Goal: Communication & Community: Answer question/provide support

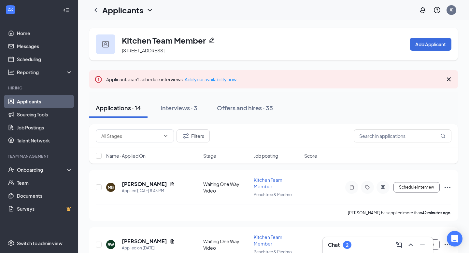
click at [360, 246] on div "Chat 2" at bounding box center [378, 245] width 100 height 10
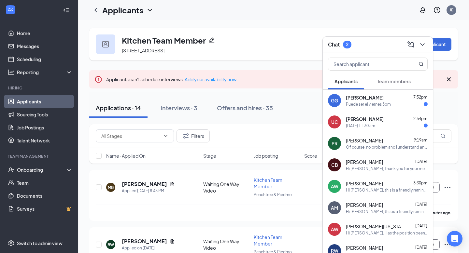
click at [375, 125] on div "[DATE] 11:30 am" at bounding box center [360, 126] width 29 height 6
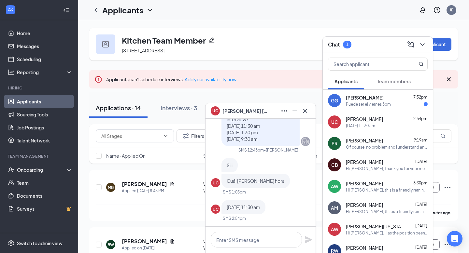
click at [374, 104] on div "Puede ser el viernes 3pm" at bounding box center [368, 105] width 45 height 6
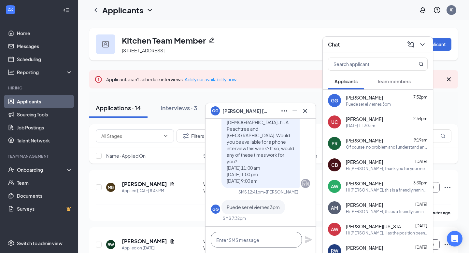
click at [249, 244] on textarea at bounding box center [256, 240] width 91 height 16
drag, startPoint x: 280, startPoint y: 206, endPoint x: 225, endPoint y: 206, distance: 55.4
click at [225, 206] on div "Puede ser el viernes 3pm" at bounding box center [254, 207] width 64 height 14
click at [289, 210] on div "GG Puede ser el viernes 3pm" at bounding box center [260, 207] width 99 height 14
drag, startPoint x: 281, startPoint y: 207, endPoint x: 232, endPoint y: 204, distance: 49.6
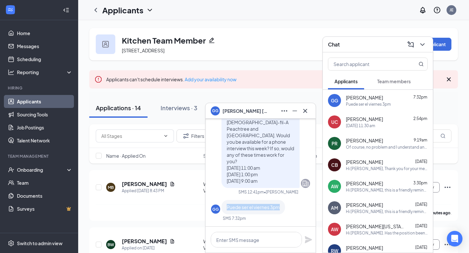
click at [232, 204] on div "Puede ser el viernes 3pm" at bounding box center [254, 207] width 64 height 14
copy span "Puede ser el viernes 3pm"
click at [237, 245] on textarea at bounding box center [256, 240] width 91 height 16
paste textarea "Si, el viernes a las 15h está confirmado."
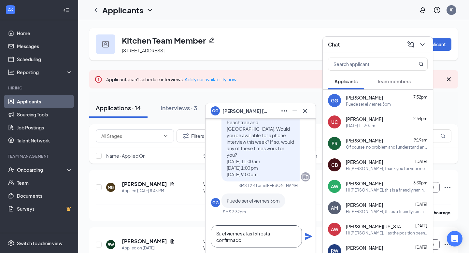
click at [261, 236] on textarea "Si, el viernes a las 15h está confirmado." at bounding box center [256, 237] width 91 height 22
type textarea "Si, el viernes a las 3 pm está confirmado."
click at [309, 237] on icon "Plane" at bounding box center [308, 236] width 7 height 7
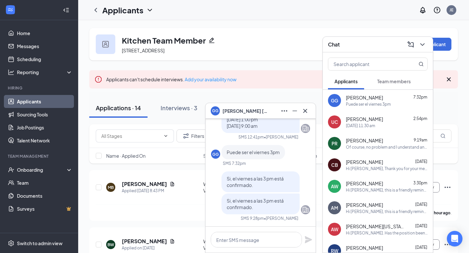
click at [375, 121] on span "[PERSON_NAME]" at bounding box center [364, 119] width 37 height 7
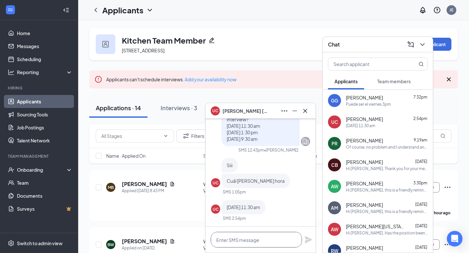
click at [235, 241] on textarea at bounding box center [256, 240] width 91 height 16
type textarea "Yes that is confirmed. Thank you"
click at [307, 240] on icon "Plane" at bounding box center [309, 240] width 8 height 8
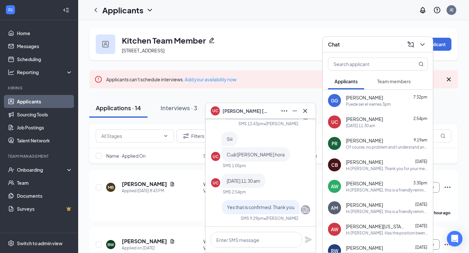
click at [379, 150] on div "PR [PERSON_NAME] 9:19am Of course, no problem and I understand and realized you…" at bounding box center [378, 143] width 110 height 21
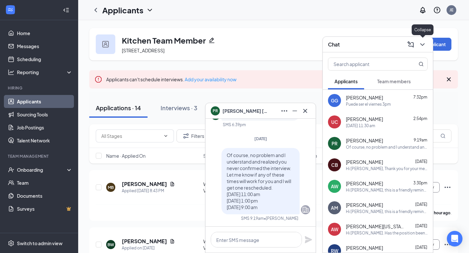
click at [424, 44] on icon "ChevronDown" at bounding box center [422, 44] width 4 height 3
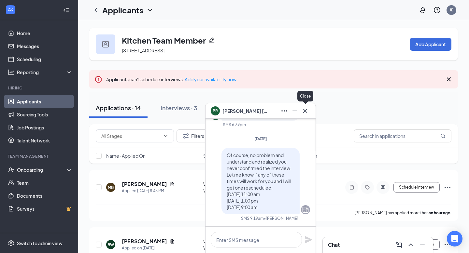
click at [305, 111] on icon "Cross" at bounding box center [305, 111] width 4 height 4
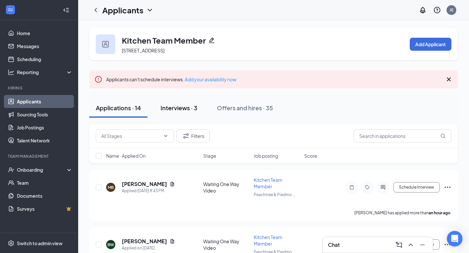
click at [178, 107] on div "Interviews · 3" at bounding box center [179, 108] width 37 height 8
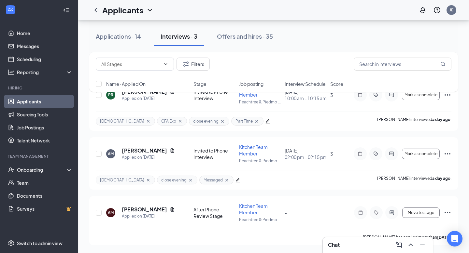
scroll to position [108, 0]
click at [148, 147] on h5 "[PERSON_NAME]" at bounding box center [144, 150] width 45 height 7
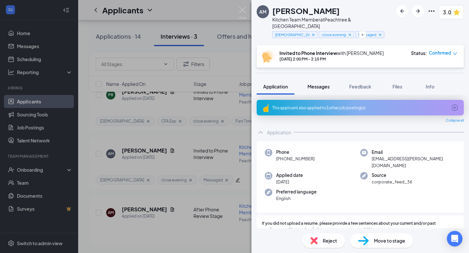
click at [324, 84] on span "Messages" at bounding box center [318, 87] width 22 height 6
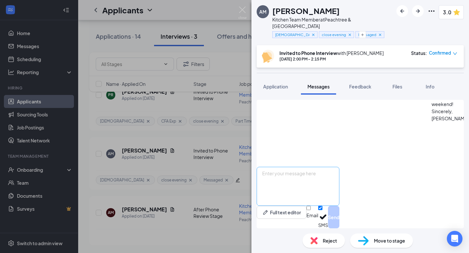
scroll to position [418, 0]
click at [293, 179] on textarea at bounding box center [298, 186] width 83 height 39
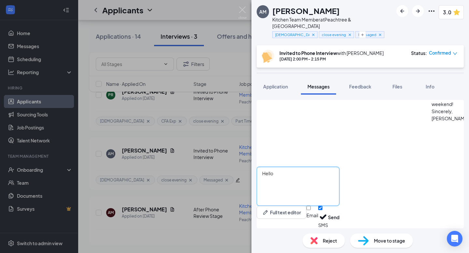
click at [316, 173] on textarea "Hello" at bounding box center [298, 186] width 83 height 39
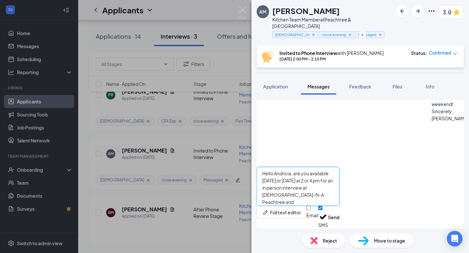
click at [339, 176] on textarea "Hello Andricia, are you available [DATE] or [DATE] at 2 or 4 pm for an in perso…" at bounding box center [298, 186] width 83 height 39
drag, startPoint x: 413, startPoint y: 176, endPoint x: 387, endPoint y: 174, distance: 26.7
click at [339, 174] on textarea "Hello Andricia, are you available [DATE] or [DATE] at 2 pm or 4 pm for an in pe…" at bounding box center [298, 186] width 83 height 39
drag, startPoint x: 412, startPoint y: 175, endPoint x: 385, endPoint y: 175, distance: 26.4
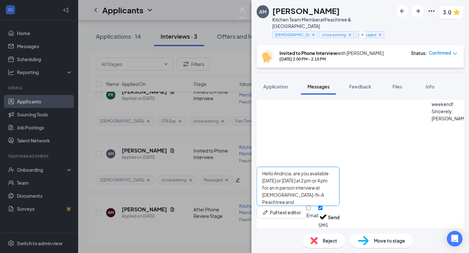
click at [339, 175] on textarea "Hello Andricia, are you available [DATE] or [DATE] at 2 pm or 4 pm for an in pe…" at bounding box center [298, 186] width 83 height 39
paste textarea "2 pm or 4 pm"
click at [339, 176] on textarea "Hello [PERSON_NAME], are you available [DATE] 2 pm or 4 pm or [DATE] at 2 pm or…" at bounding box center [298, 186] width 83 height 39
click at [339, 186] on textarea "Hello Andricia, are you available [DATE] at 2 pm or 4 pm or [DATE] at 2 pm or 4…" at bounding box center [298, 186] width 83 height 39
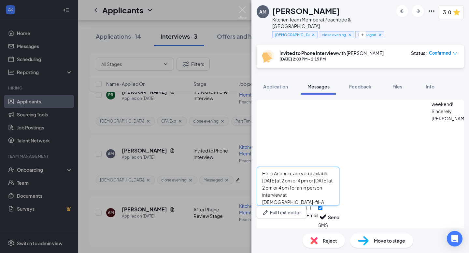
click at [339, 177] on textarea "Hello Andricia, are you available [DATE] at 2 pm or 4 pm or [DATE] at 2 pm or 4…" at bounding box center [298, 186] width 83 height 39
click at [339, 176] on textarea "Hello [PERSON_NAME], are you available [DATE] at 3 pm or [DATE] at 2 pm or 4 pm…" at bounding box center [298, 186] width 83 height 39
click at [339, 183] on textarea "Hello [PERSON_NAME], are you available [DATE] at 3 pm or [DATE] at 4 pm for an …" at bounding box center [298, 186] width 83 height 39
click at [305, 176] on textarea "Hello Andricia, are you available [DATE] at 3 pm or [DATE] at 4 pm for an in pe…" at bounding box center [298, 186] width 83 height 39
drag, startPoint x: 350, startPoint y: 191, endPoint x: 273, endPoint y: 190, distance: 76.9
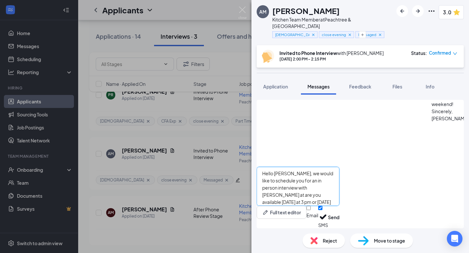
click at [273, 190] on textarea "Hello [PERSON_NAME], we would like to schedule you for an in person interview w…" at bounding box center [298, 186] width 83 height 39
click at [278, 183] on textarea "Hello [PERSON_NAME], we would like to schedule you for an in person interview w…" at bounding box center [298, 186] width 83 height 39
paste textarea "[DEMOGRAPHIC_DATA]-fil-A Peachtree and [GEOGRAPHIC_DATA]"
click at [339, 181] on textarea "Hello [PERSON_NAME], we would like to schedule you for an in person interview w…" at bounding box center [298, 186] width 83 height 39
click at [339, 189] on textarea "Hello [PERSON_NAME], we would like to schedule you for an in person interview w…" at bounding box center [298, 186] width 83 height 39
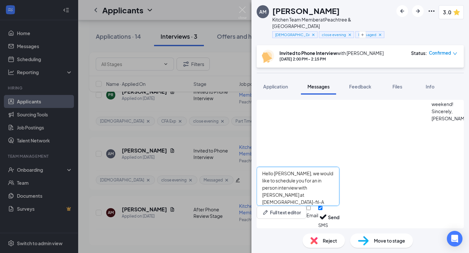
click at [339, 187] on textarea "Hello [PERSON_NAME], we would like to schedule you for an in person interview w…" at bounding box center [298, 186] width 83 height 39
click at [339, 190] on textarea "Hello [PERSON_NAME], we would like to schedule you for an in person interview w…" at bounding box center [298, 186] width 83 height 39
click at [339, 183] on textarea "Hello [PERSON_NAME], we would like to schedule you for an in person interview w…" at bounding box center [298, 186] width 83 height 39
click at [339, 182] on textarea "Hello [PERSON_NAME], we would like to schedule you for an in person interview w…" at bounding box center [298, 186] width 83 height 39
click at [305, 176] on textarea "Hello [PERSON_NAME], we would like to schedule you for an in person interview w…" at bounding box center [298, 186] width 83 height 39
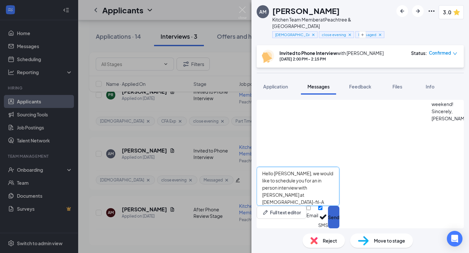
type textarea "Hello [PERSON_NAME], we would like to schedule you for an in person interview w…"
click at [339, 218] on button "Send" at bounding box center [333, 217] width 11 height 22
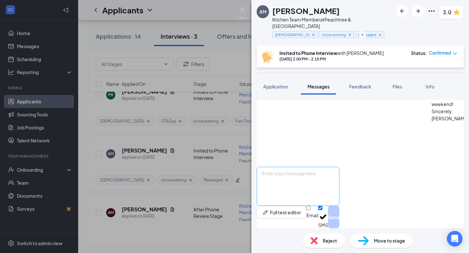
scroll to position [557, 0]
click at [243, 11] on img at bounding box center [242, 13] width 8 height 13
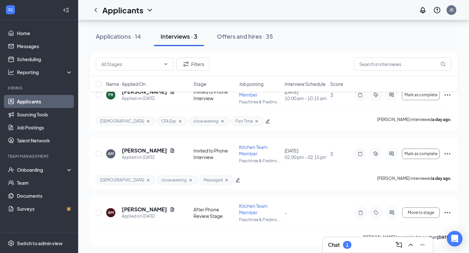
click at [358, 249] on div "Chat 1" at bounding box center [378, 245] width 100 height 10
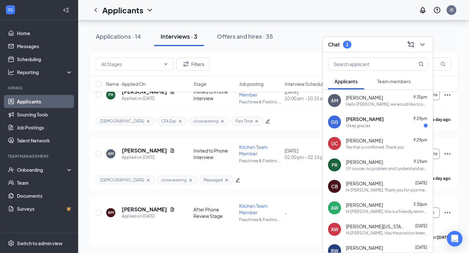
click at [381, 122] on div "[PERSON_NAME] 9:29pm Okey gracias" at bounding box center [387, 122] width 82 height 13
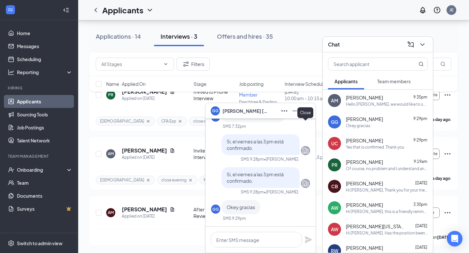
click at [306, 109] on icon "Cross" at bounding box center [305, 111] width 4 height 4
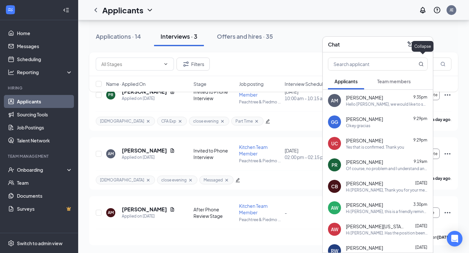
click at [424, 42] on icon "ChevronDown" at bounding box center [423, 45] width 8 height 8
